Goal: Information Seeking & Learning: Learn about a topic

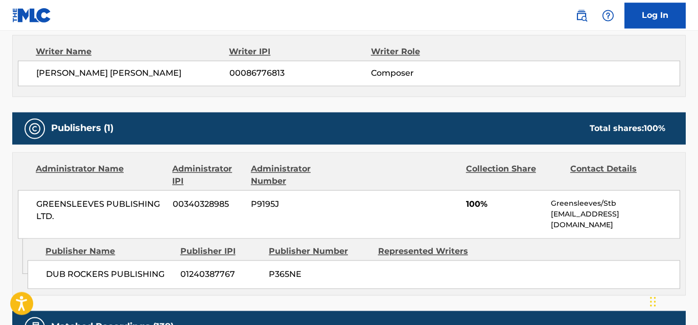
scroll to position [385, 0]
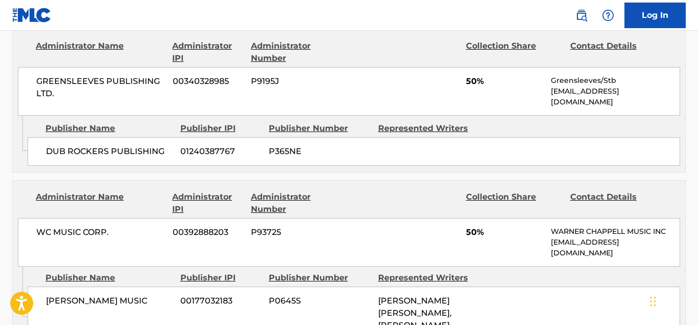
scroll to position [707, 0]
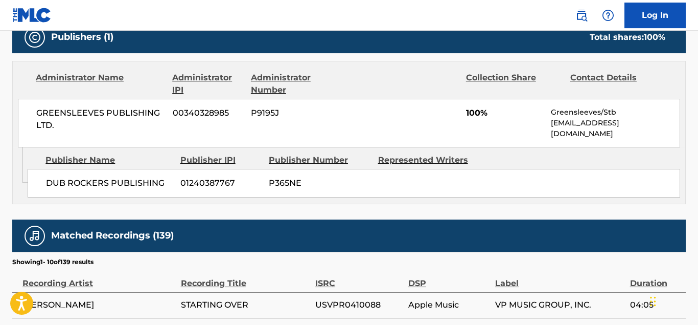
scroll to position [443, 0]
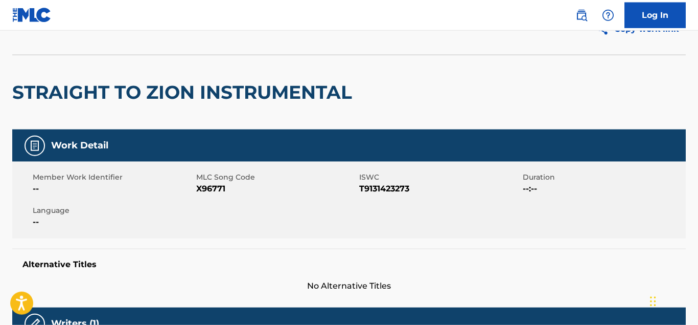
scroll to position [49, 0]
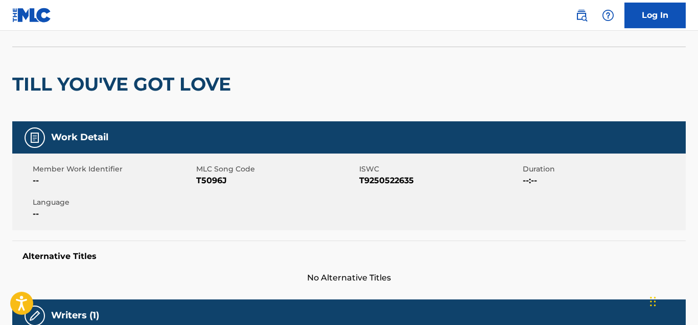
scroll to position [54, 0]
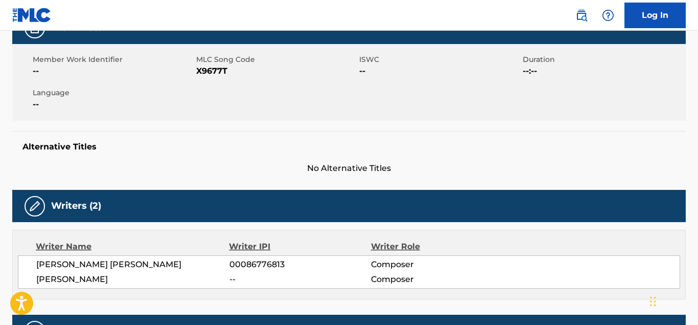
scroll to position [95, 0]
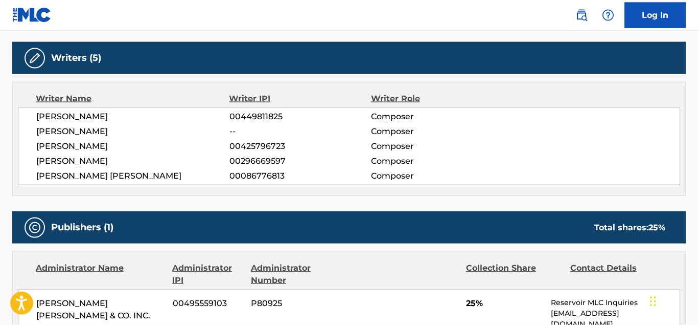
scroll to position [316, 0]
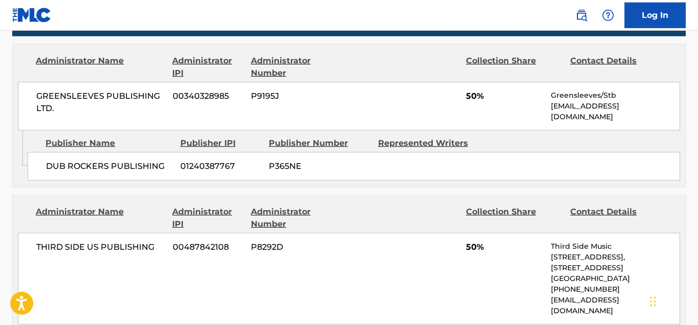
scroll to position [490, 0]
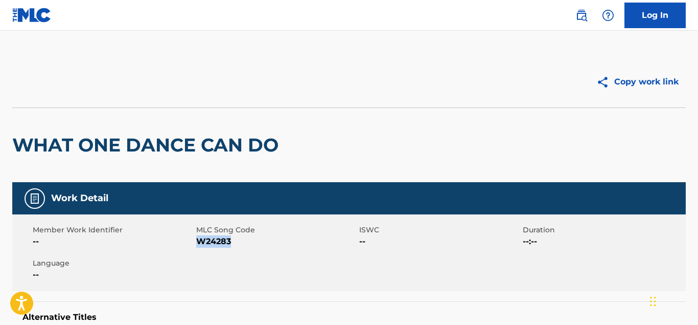
drag, startPoint x: 236, startPoint y: 240, endPoint x: 200, endPoint y: 241, distance: 35.8
click at [200, 241] on span "W24283" at bounding box center [276, 241] width 161 height 12
copy span "W24283"
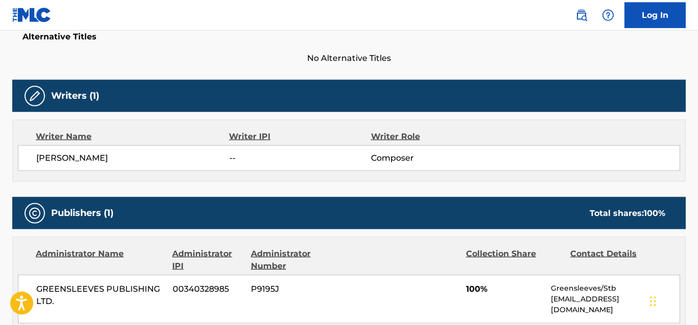
scroll to position [270, 0]
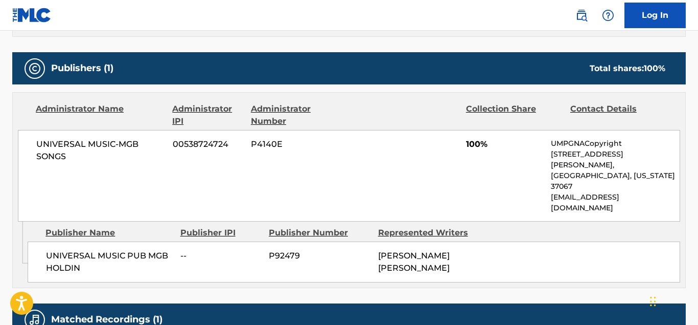
scroll to position [475, 0]
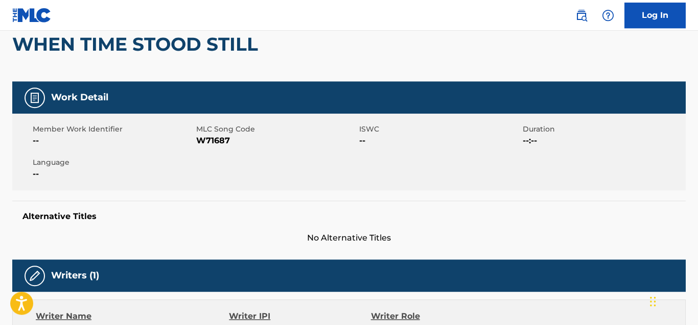
scroll to position [103, 0]
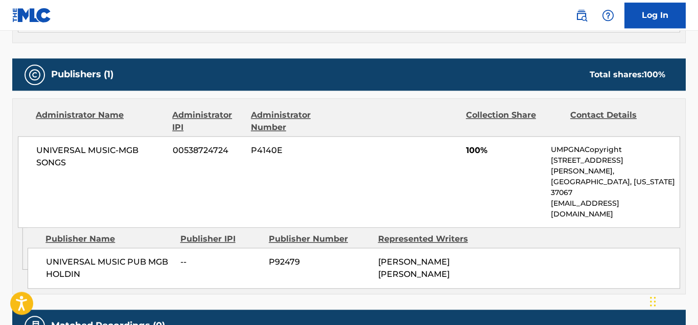
scroll to position [492, 0]
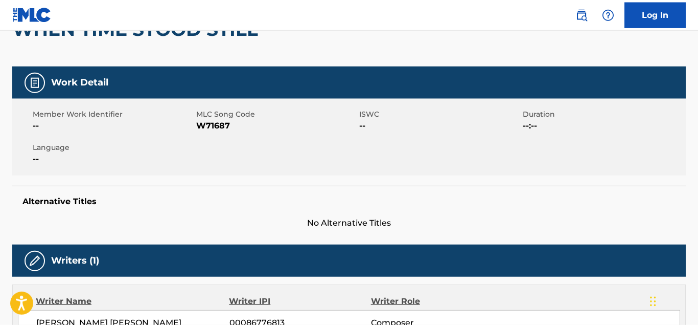
scroll to position [107, 0]
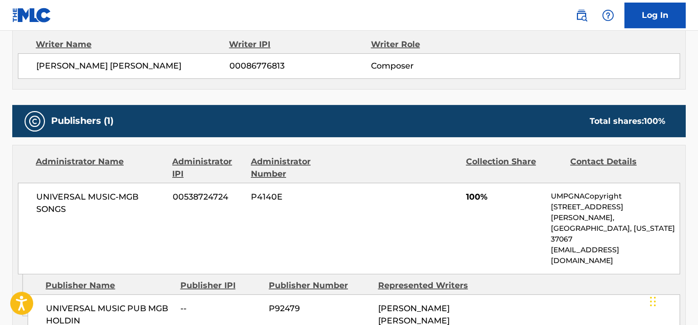
scroll to position [459, 0]
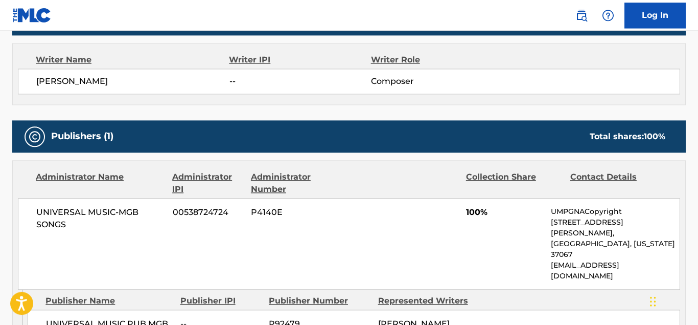
scroll to position [365, 0]
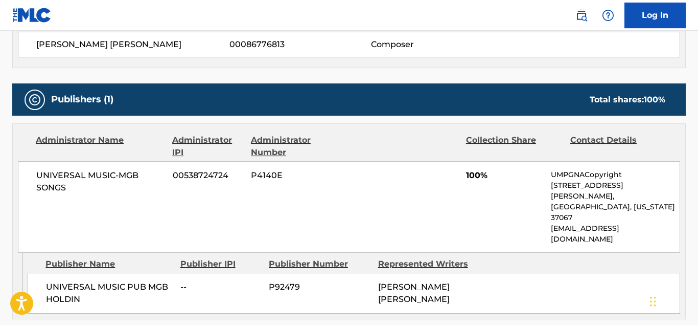
scroll to position [407, 0]
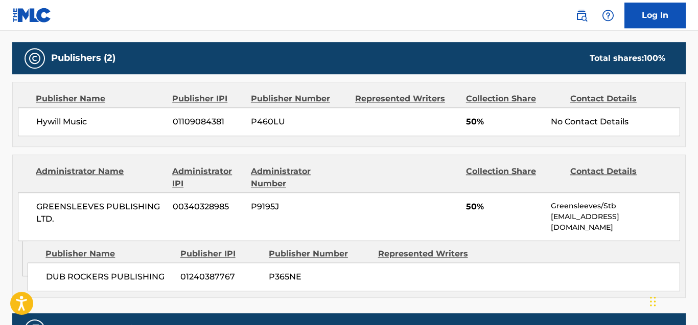
scroll to position [461, 0]
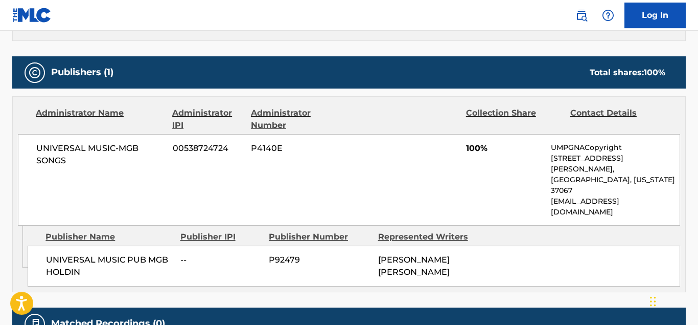
scroll to position [476, 0]
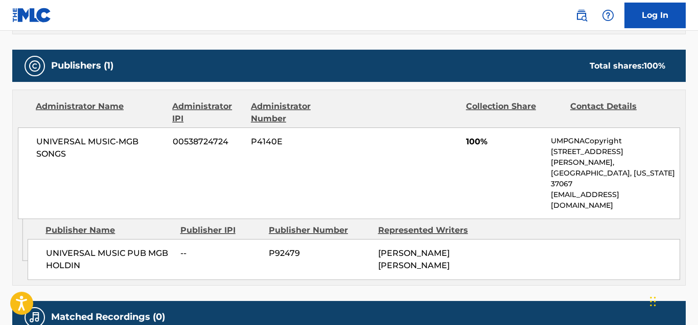
scroll to position [482, 0]
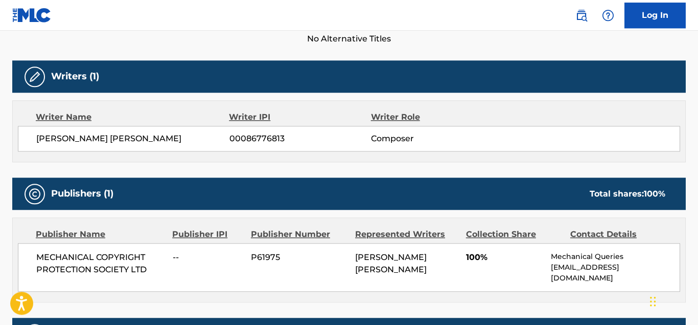
scroll to position [296, 0]
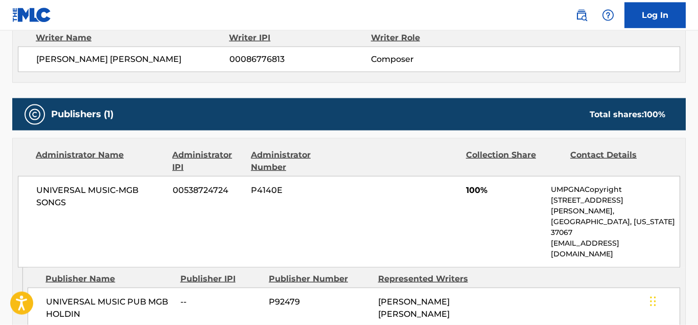
scroll to position [443, 0]
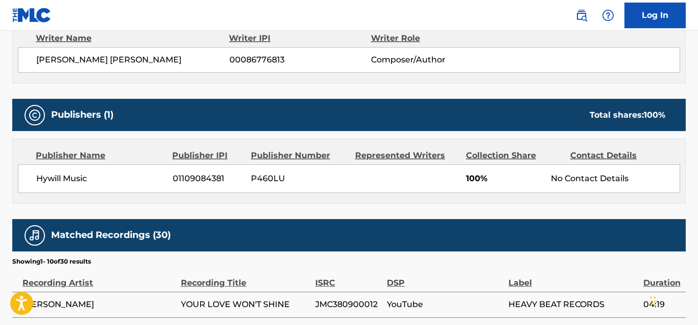
scroll to position [374, 0]
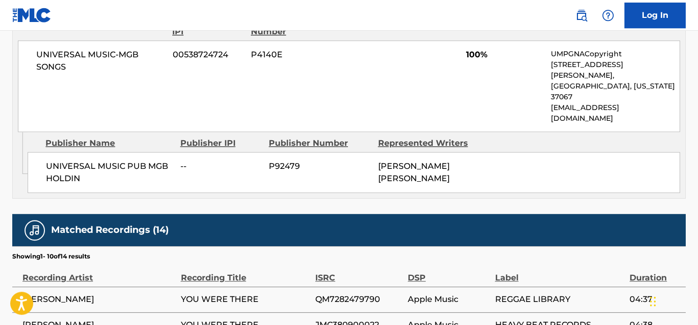
scroll to position [518, 0]
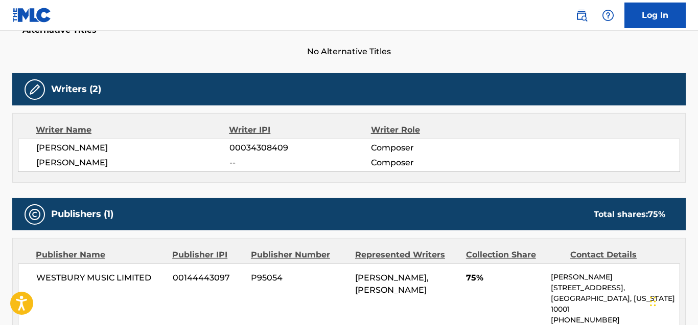
scroll to position [279, 0]
